Goal: Information Seeking & Learning: Learn about a topic

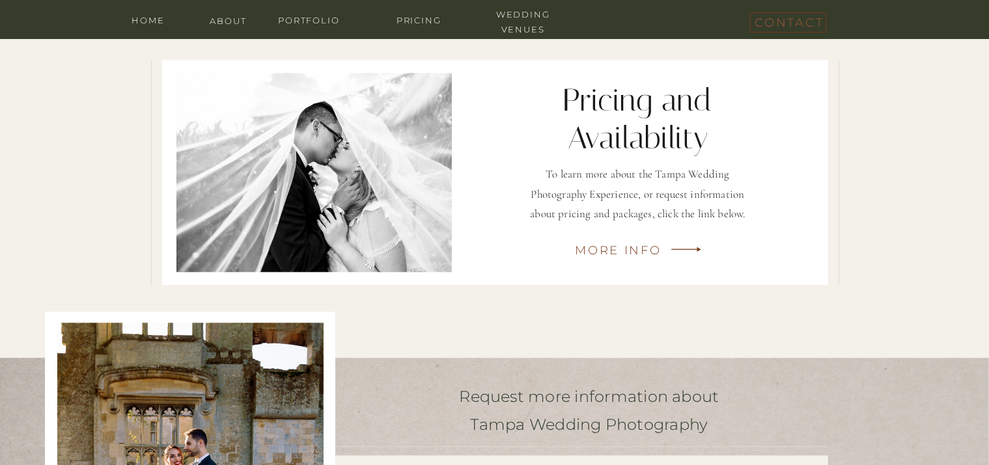
scroll to position [2961, 0]
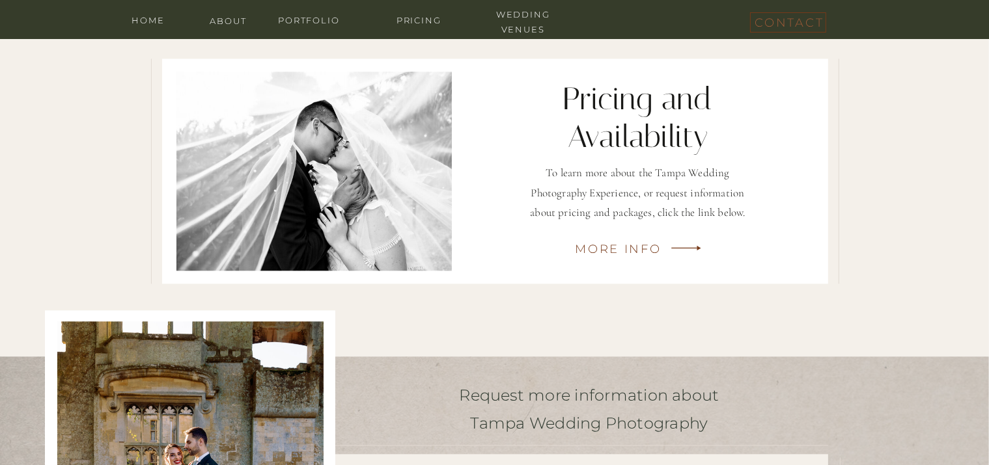
click at [687, 185] on p "To learn more about the Tampa Wedding Photography Experience, or request inform…" at bounding box center [637, 183] width 233 height 41
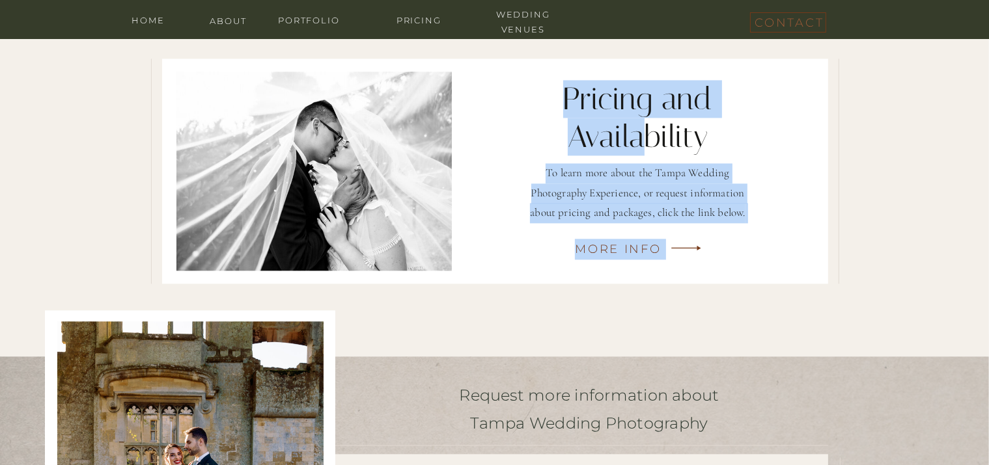
drag, startPoint x: 771, startPoint y: 187, endPoint x: 845, endPoint y: 120, distance: 99.6
click at [629, 143] on div "More Info To learn more about the Tampa Wedding Photography Experience, or requ…" at bounding box center [494, 171] width 989 height 371
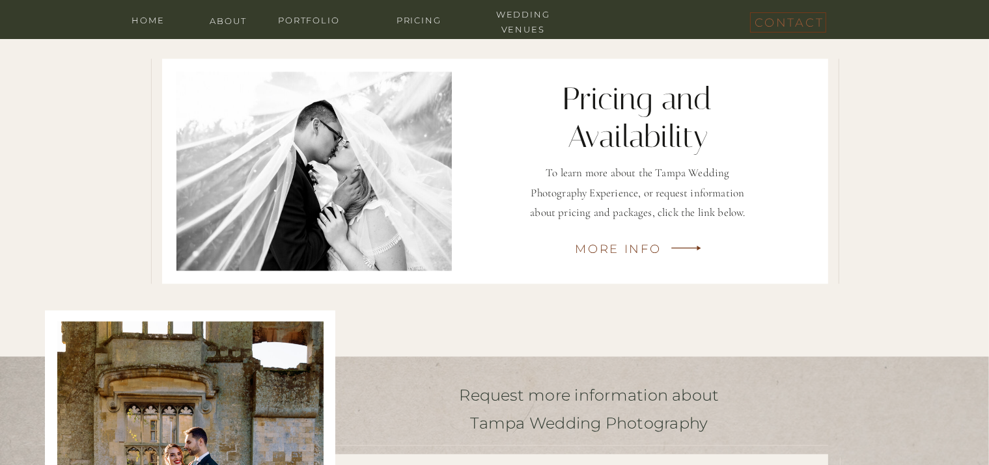
click at [842, 225] on div "contact For Photographers journal galleries wedding venues pricing meet asha Ho…" at bounding box center [494, 307] width 989 height 6537
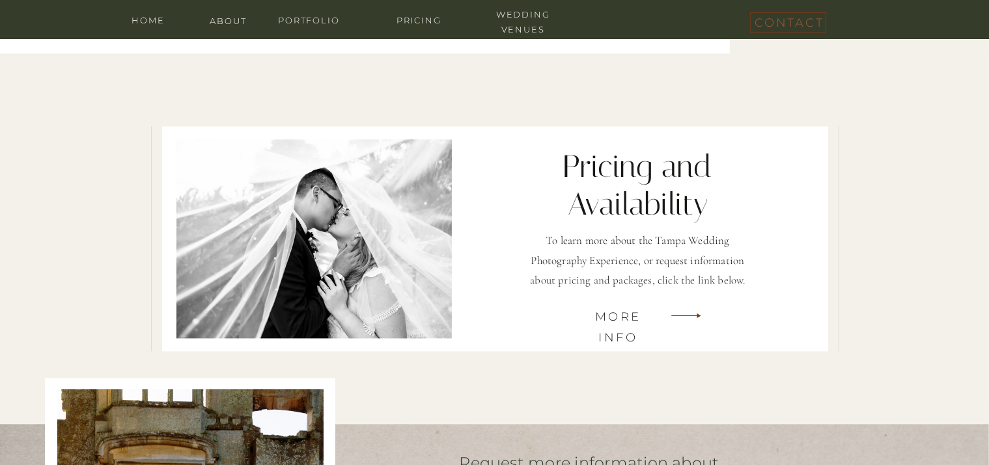
scroll to position [2895, 0]
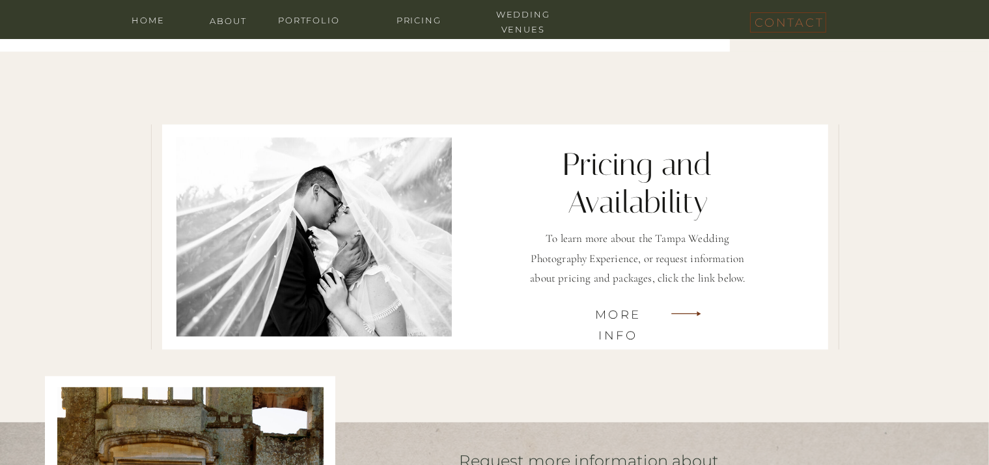
click at [636, 312] on h3 "More Info" at bounding box center [618, 314] width 87 height 18
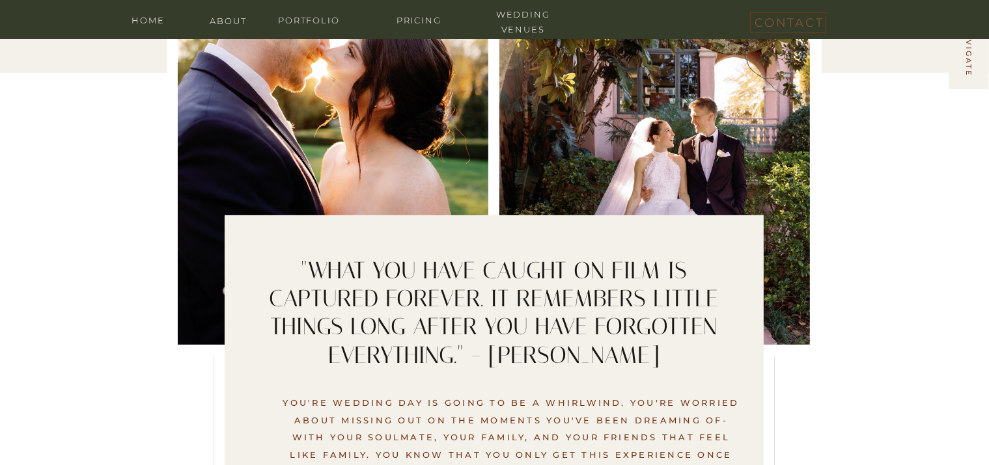
click at [670, 150] on div at bounding box center [654, 159] width 311 height 371
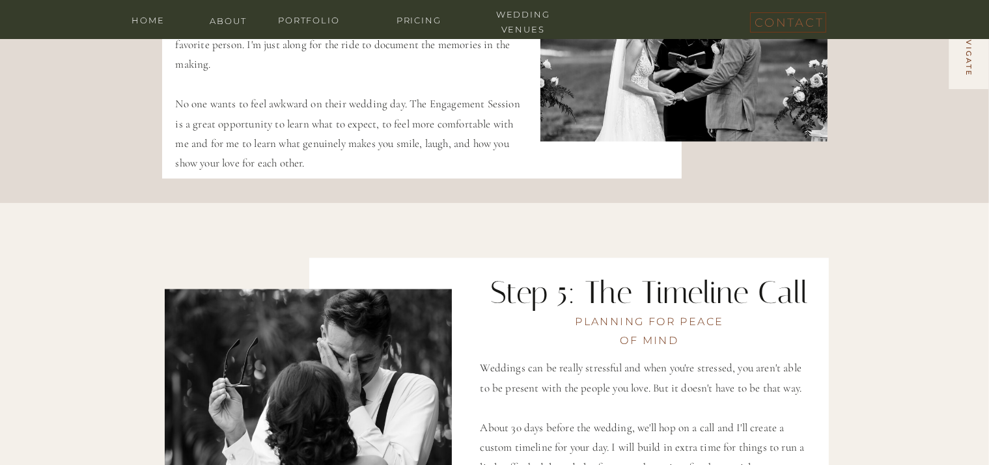
scroll to position [2343, 0]
